Goal: Navigation & Orientation: Find specific page/section

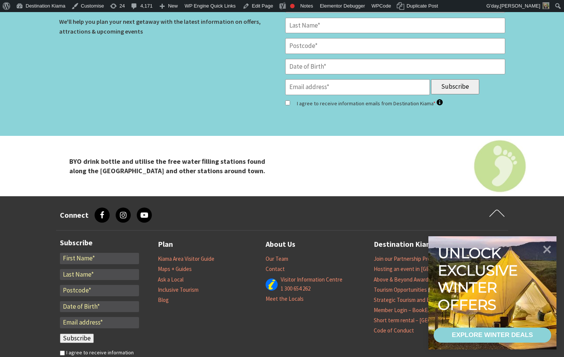
scroll to position [2488, 0]
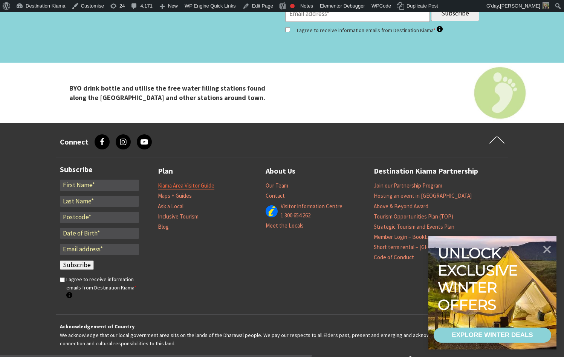
click at [207, 183] on link "Kiama Area Visitor Guide" at bounding box center [186, 186] width 57 height 8
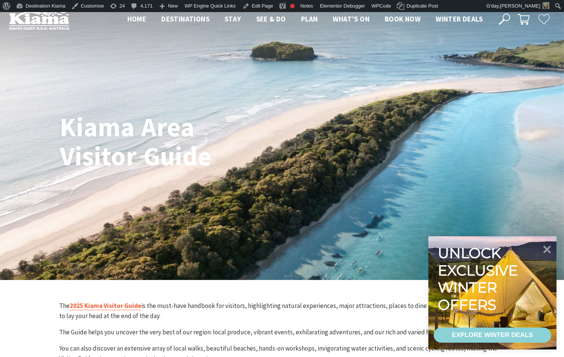
click at [109, 303] on link "2025 Kiama Visitor Guide" at bounding box center [106, 305] width 72 height 9
